Goal: Task Accomplishment & Management: Manage account settings

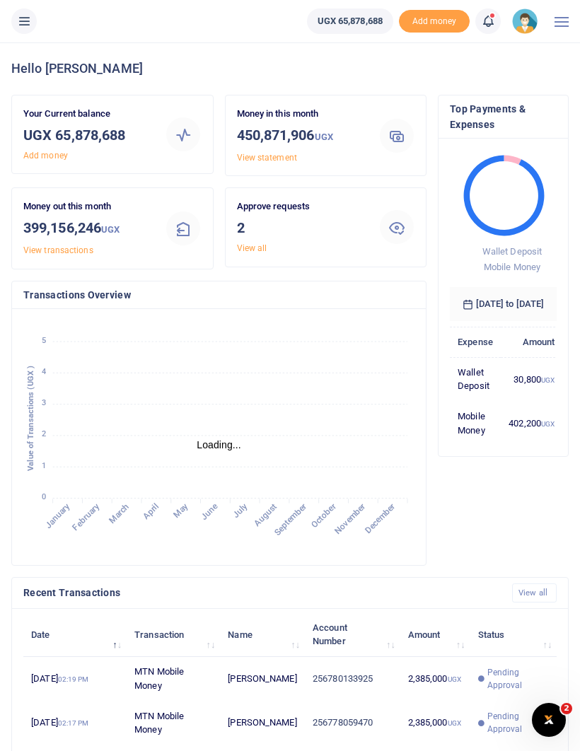
click at [266, 245] on link "View all" at bounding box center [252, 248] width 30 height 10
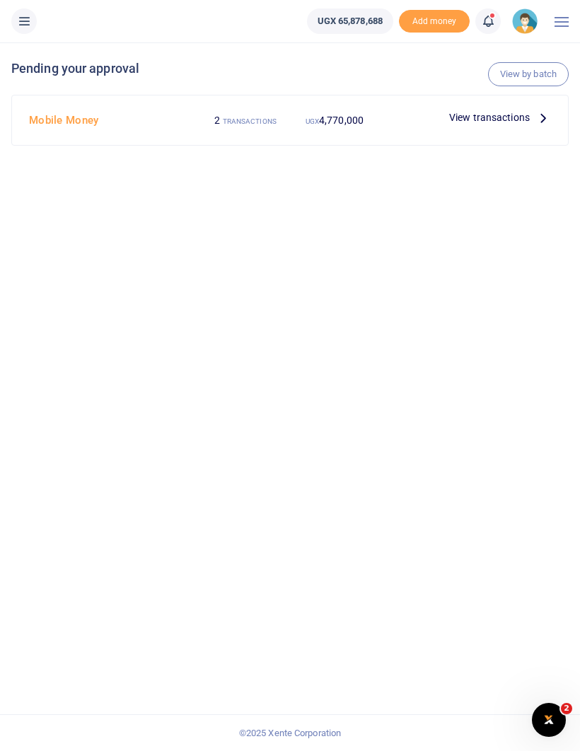
click at [502, 117] on span "View transactions" at bounding box center [489, 118] width 81 height 16
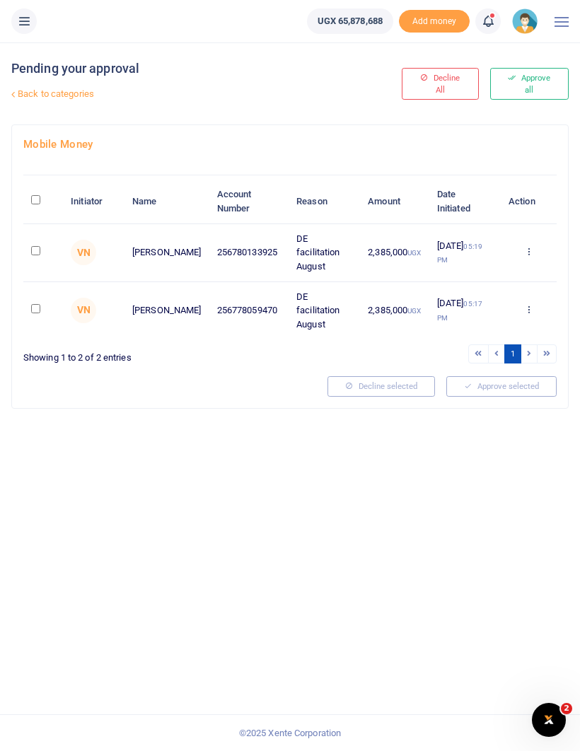
click at [535, 83] on button "Approve all" at bounding box center [529, 84] width 78 height 32
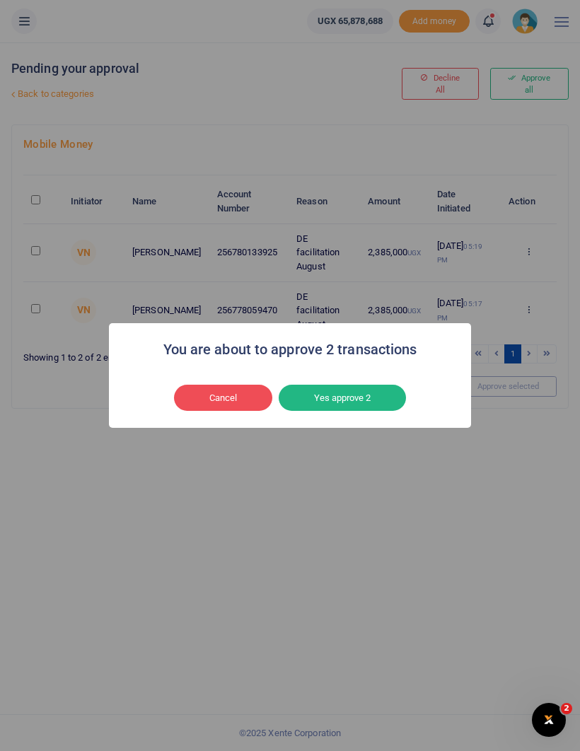
click at [371, 398] on button "Yes approve 2" at bounding box center [342, 398] width 127 height 27
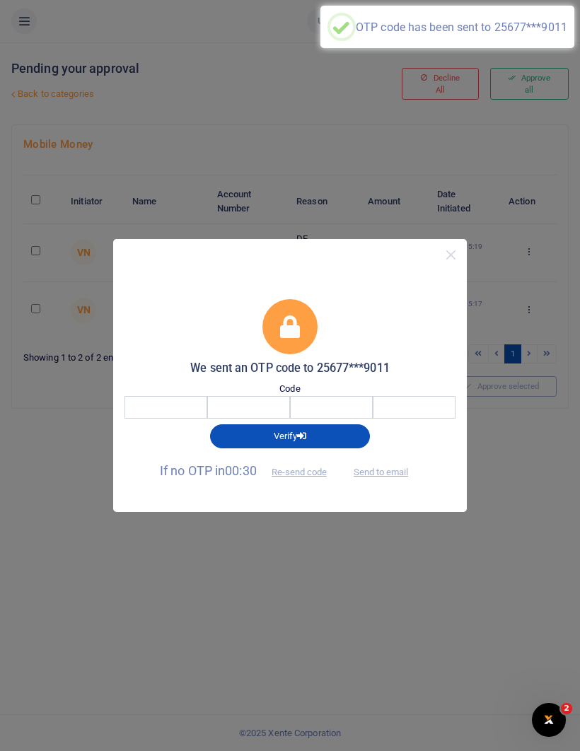
click at [179, 406] on input "number" at bounding box center [314, 407] width 364 height 23
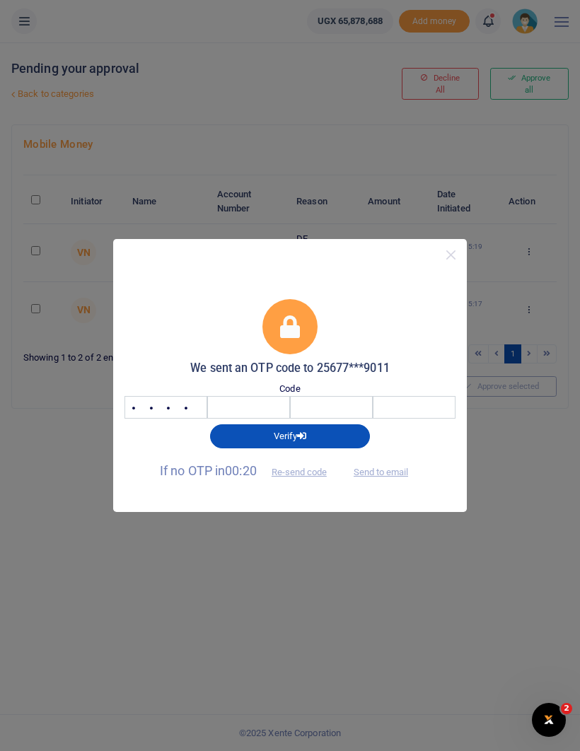
type input "4299"
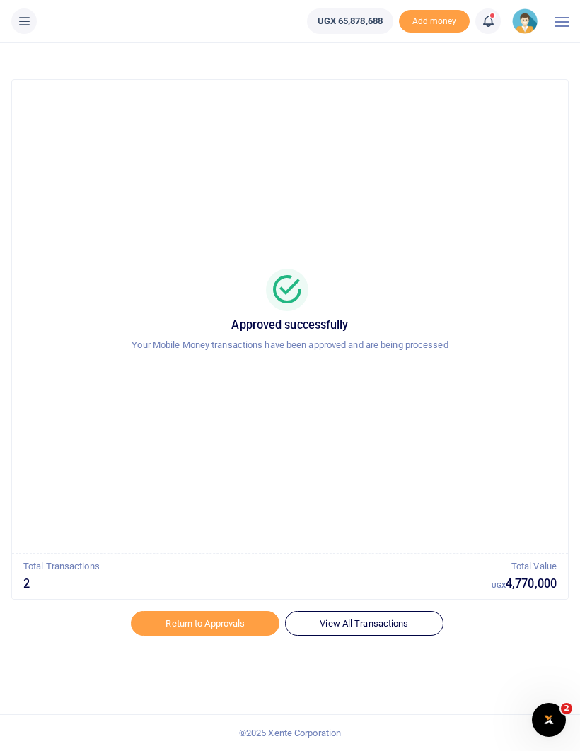
click at [214, 623] on link "Return to Approvals" at bounding box center [205, 623] width 148 height 24
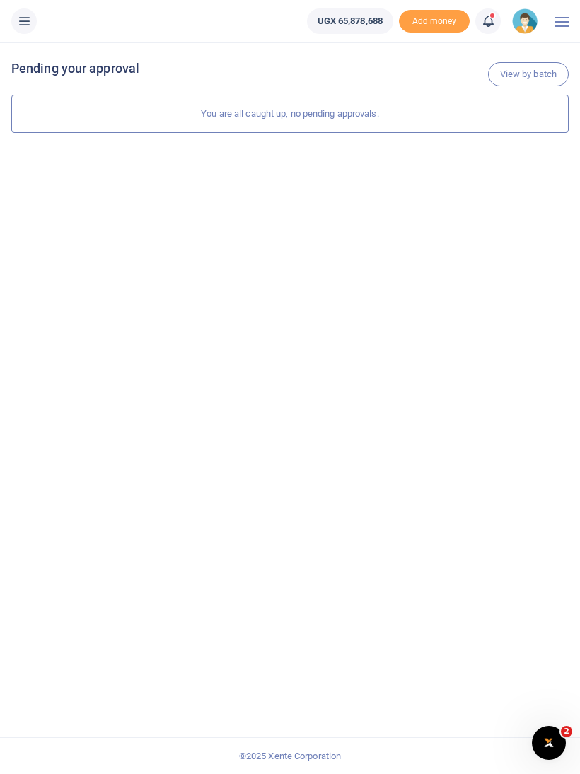
click at [453, 310] on div "View by batch Pending your approval You are all caught up, no pending approvals." at bounding box center [290, 408] width 580 height 732
click at [564, 19] on div at bounding box center [561, 21] width 14 height 42
click at [525, 75] on link "View by batch" at bounding box center [528, 74] width 81 height 24
click at [513, 25] on img at bounding box center [524, 20] width 25 height 25
click at [501, 45] on link "Switch accounts" at bounding box center [487, 52] width 112 height 20
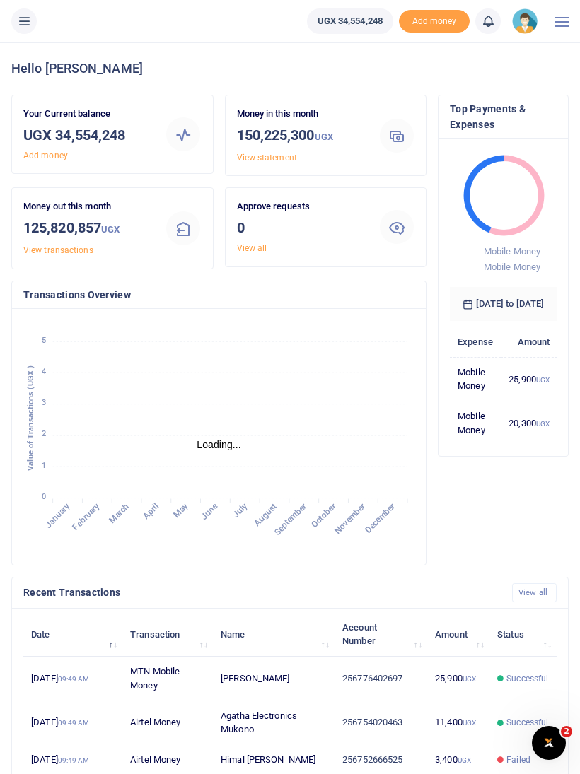
click at [276, 241] on div "Approve requests 0 View all" at bounding box center [302, 226] width 142 height 55
click at [255, 246] on link "View all" at bounding box center [252, 248] width 30 height 10
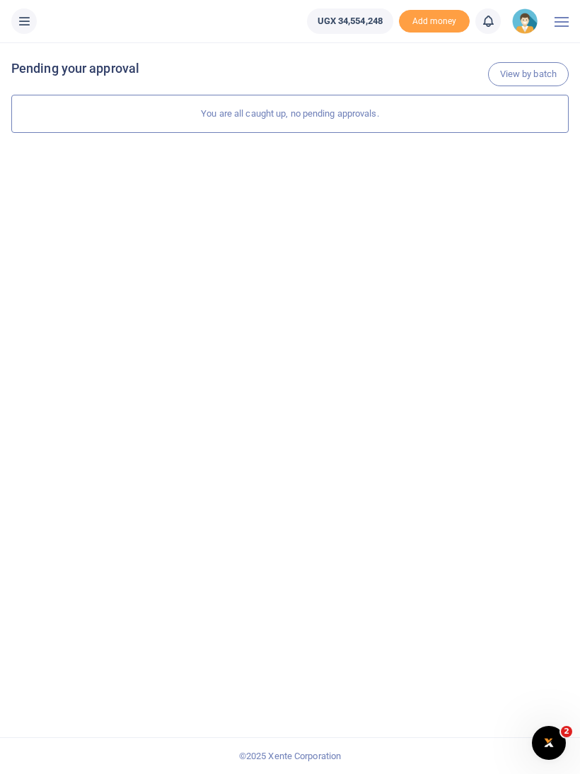
click at [527, 16] on img at bounding box center [524, 20] width 25 height 25
click at [504, 42] on link "Switch accounts" at bounding box center [487, 52] width 112 height 20
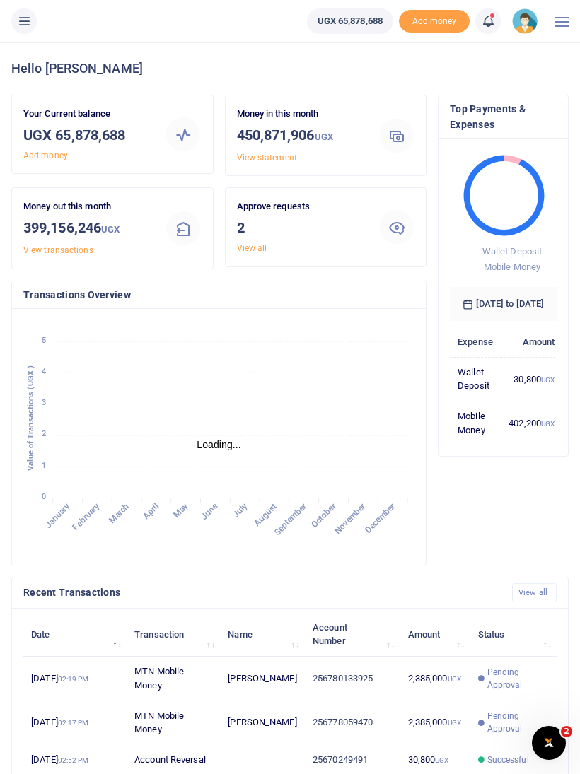
scroll to position [1, 1]
click at [252, 243] on link "View all" at bounding box center [252, 248] width 30 height 10
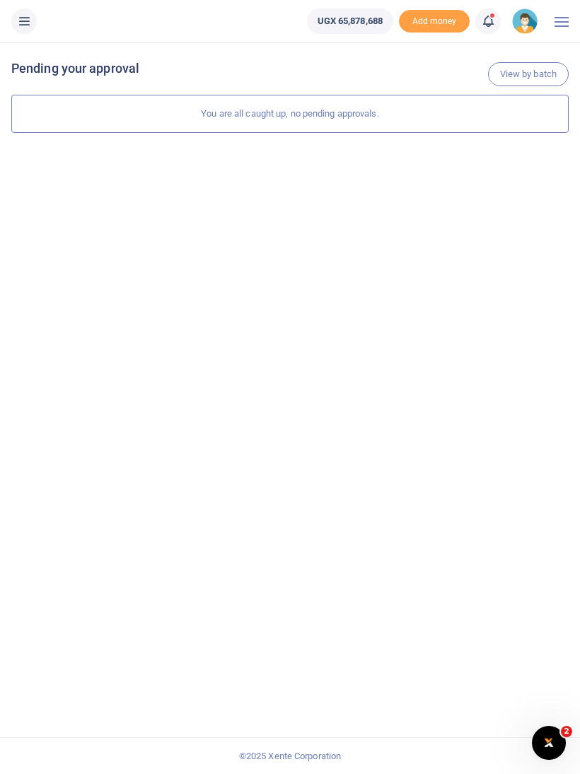
click at [521, 22] on img at bounding box center [524, 20] width 25 height 25
click at [483, 123] on link "Logout" at bounding box center [487, 129] width 112 height 20
